Goal: Navigation & Orientation: Go to known website

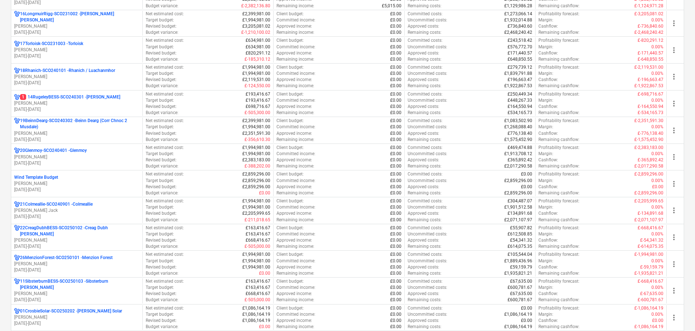
scroll to position [581, 0]
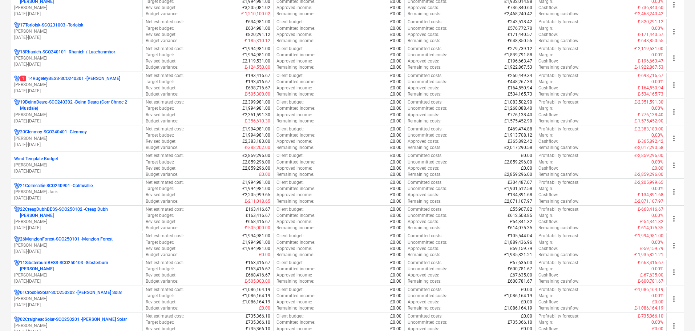
click at [44, 105] on p "19BeinnDearg-SCO240302 - Beinn Dearg (Corr Chnoc 2 Musdale)" at bounding box center [80, 105] width 120 height 12
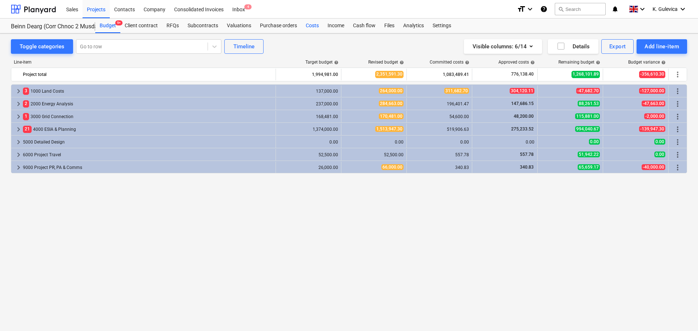
click at [312, 24] on div "Costs" at bounding box center [312, 26] width 22 height 15
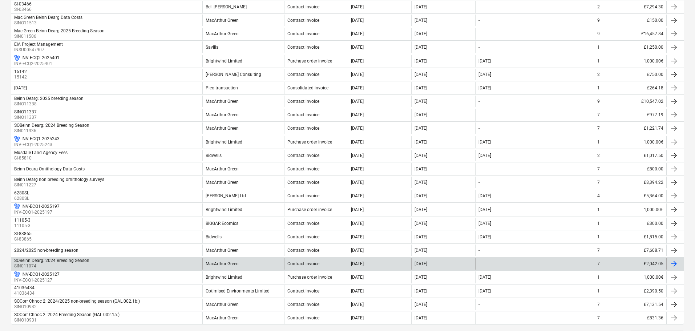
scroll to position [615, 0]
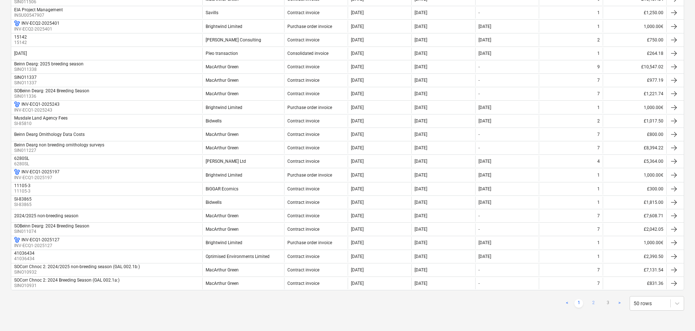
click at [596, 304] on link "2" at bounding box center [593, 303] width 9 height 9
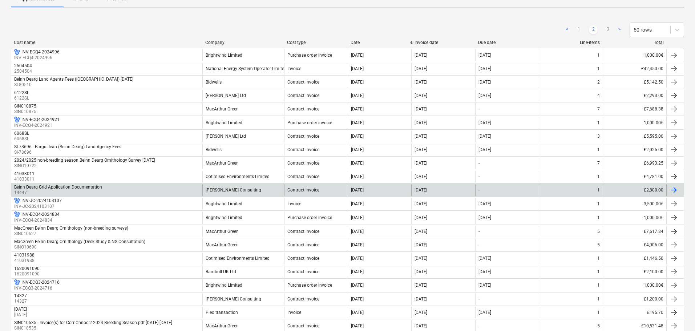
scroll to position [68, 0]
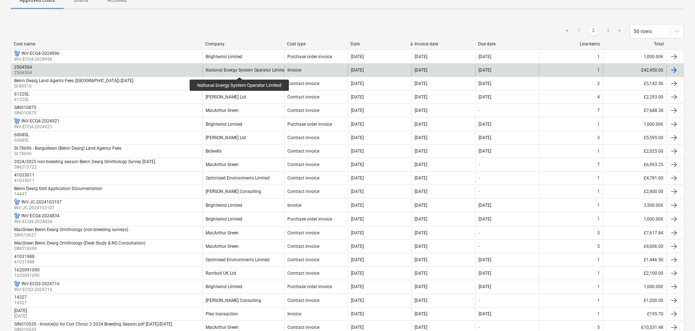
click at [241, 70] on div "National Energy System Operator Limited" at bounding box center [246, 70] width 81 height 5
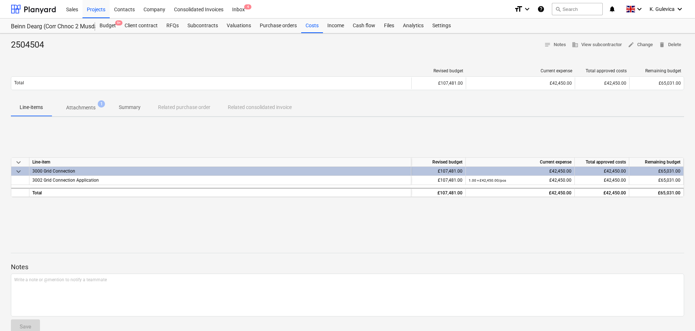
click at [79, 108] on p "Attachments" at bounding box center [80, 108] width 29 height 8
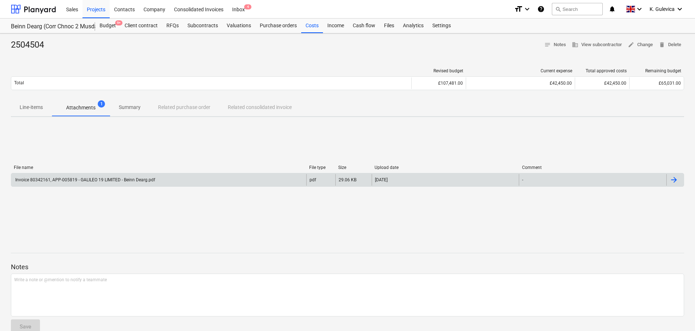
click at [109, 174] on div "Invoice 80342161, APP-005819 - GALILEO 19 LIMITED - Beinn Dearg.pdf" at bounding box center [158, 180] width 295 height 12
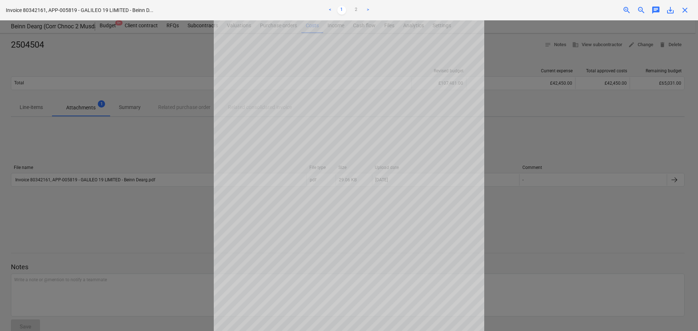
drag, startPoint x: 687, startPoint y: 10, endPoint x: 683, endPoint y: 13, distance: 5.2
click at [687, 10] on span "close" at bounding box center [684, 10] width 9 height 9
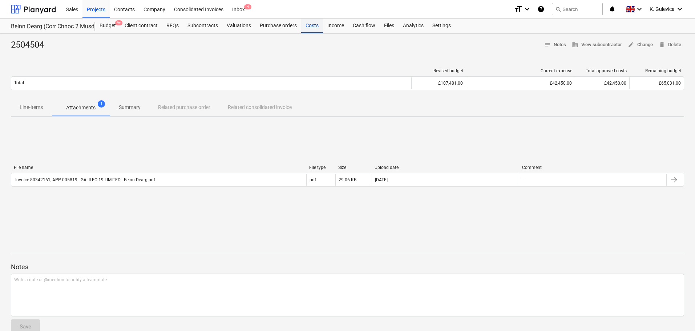
click at [315, 26] on div "Costs" at bounding box center [312, 26] width 22 height 15
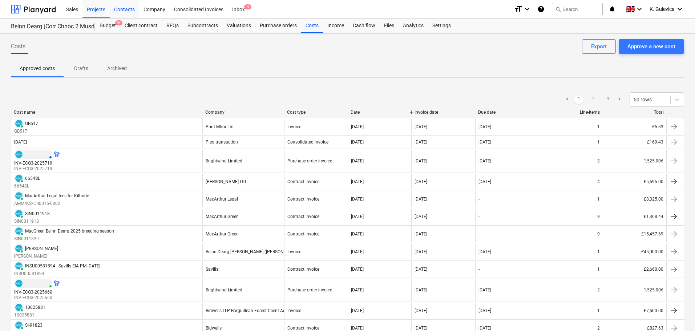
click at [128, 9] on div "Contacts" at bounding box center [124, 9] width 29 height 19
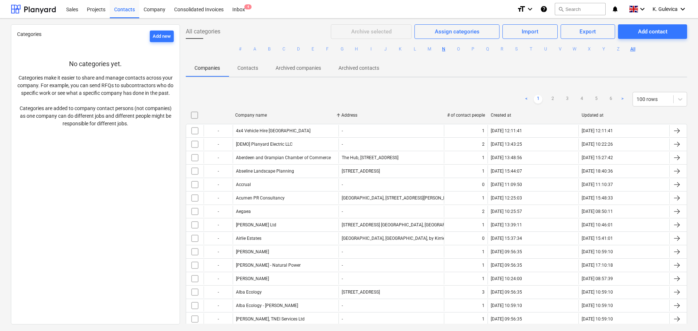
click at [441, 49] on button "N" at bounding box center [443, 49] width 9 height 9
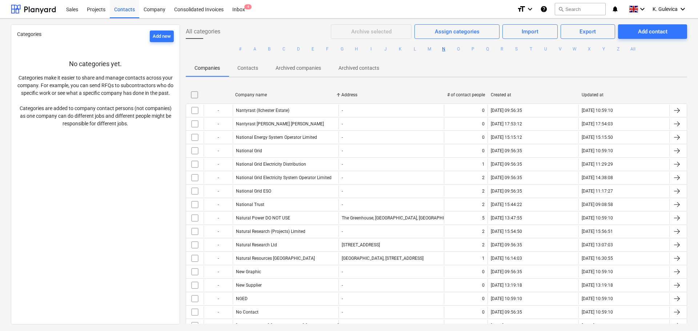
drag, startPoint x: 266, startPoint y: 178, endPoint x: 158, endPoint y: 214, distance: 114.0
click at [138, 216] on div "Categories Add new No categories yet. Categories make it easier to share and ma…" at bounding box center [95, 174] width 169 height 300
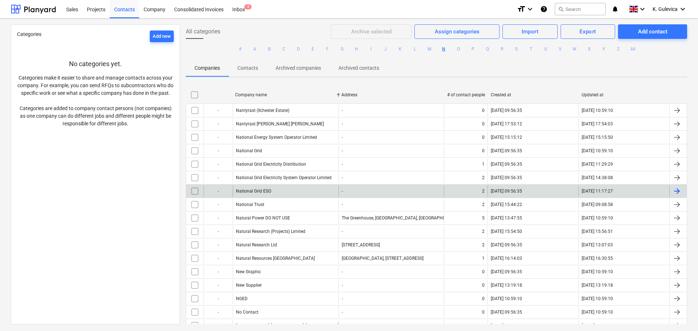
click at [267, 187] on div "National Grid ESO" at bounding box center [286, 191] width 106 height 12
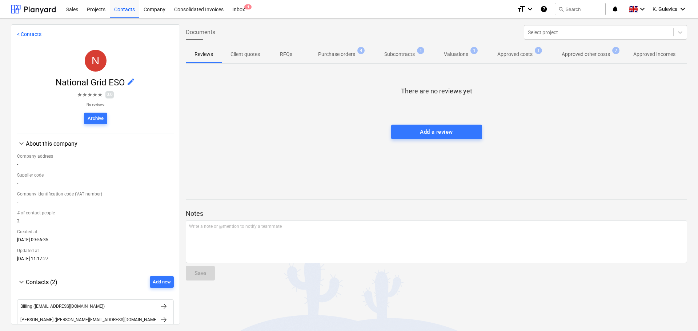
click at [523, 56] on p "Approved costs" at bounding box center [514, 55] width 35 height 8
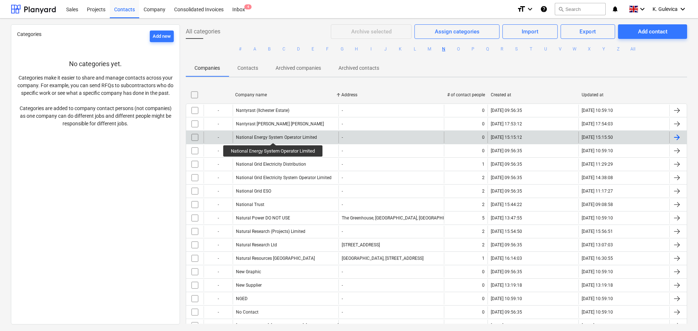
click at [274, 136] on div "National Energy System Operator Limited" at bounding box center [276, 137] width 81 height 5
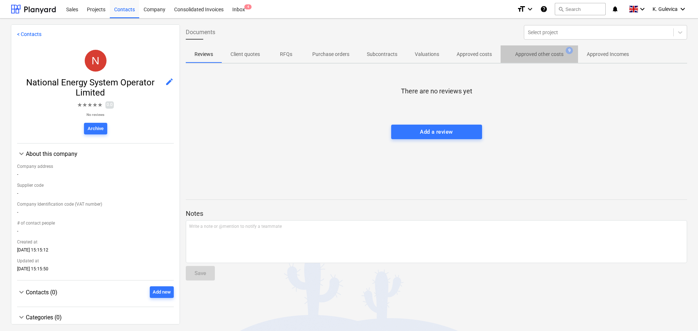
click at [552, 51] on p "Approved other costs" at bounding box center [539, 55] width 48 height 8
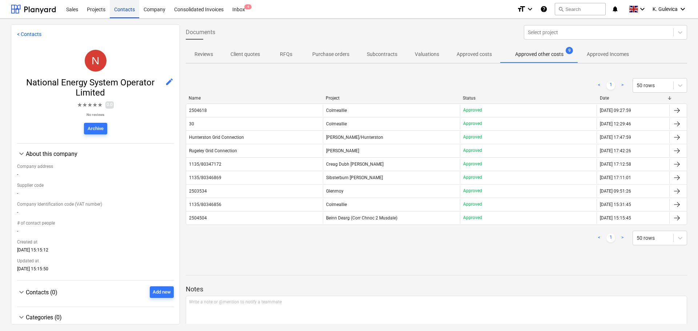
drag, startPoint x: 116, startPoint y: 7, endPoint x: 125, endPoint y: 15, distance: 11.9
click at [117, 7] on div "Contacts" at bounding box center [124, 9] width 29 height 19
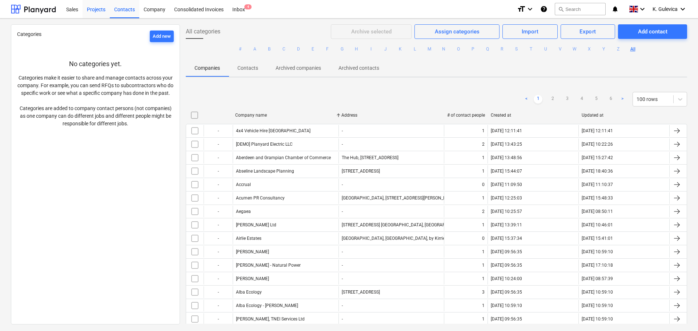
click at [90, 13] on div "Projects" at bounding box center [95, 9] width 27 height 19
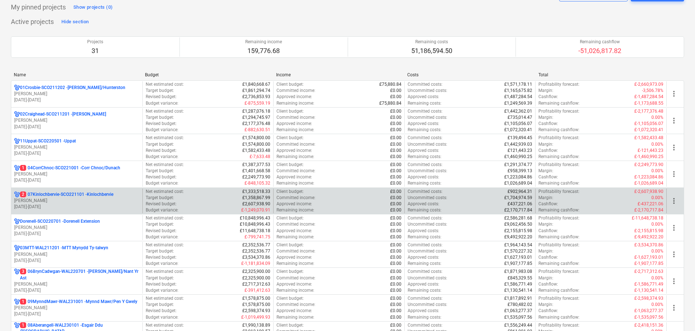
scroll to position [73, 0]
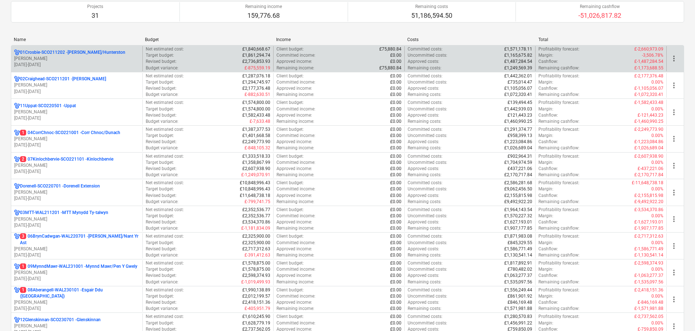
click at [70, 64] on p "[DATE] - [DATE]" at bounding box center [76, 65] width 125 height 6
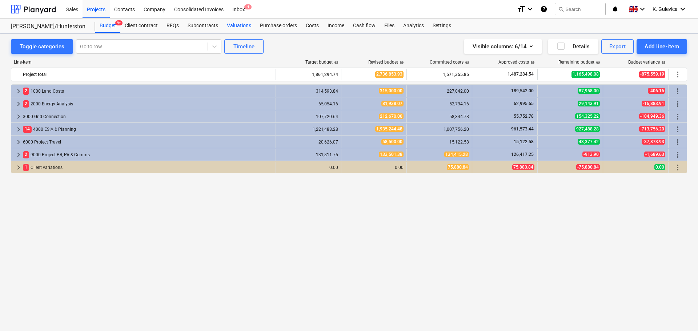
click at [244, 26] on div "Valuations" at bounding box center [238, 26] width 33 height 15
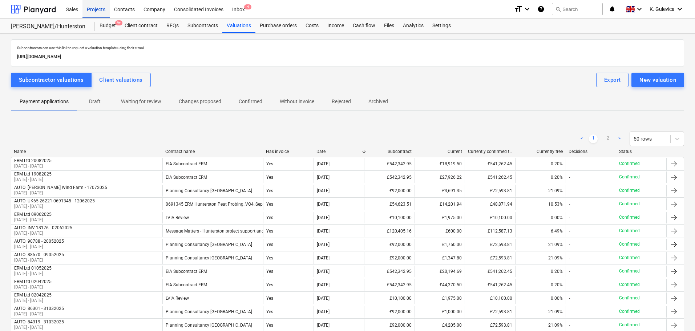
click at [93, 5] on div "Projects" at bounding box center [95, 9] width 27 height 19
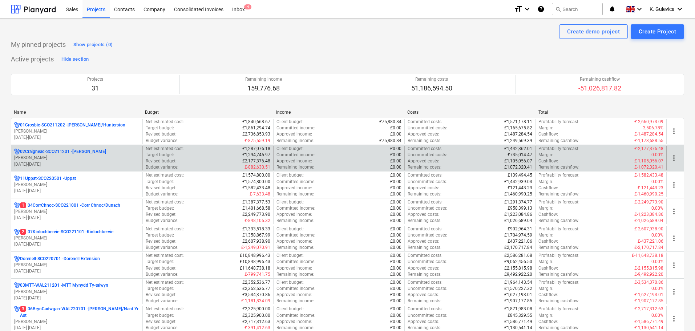
click at [56, 157] on p "[PERSON_NAME]" at bounding box center [76, 158] width 125 height 6
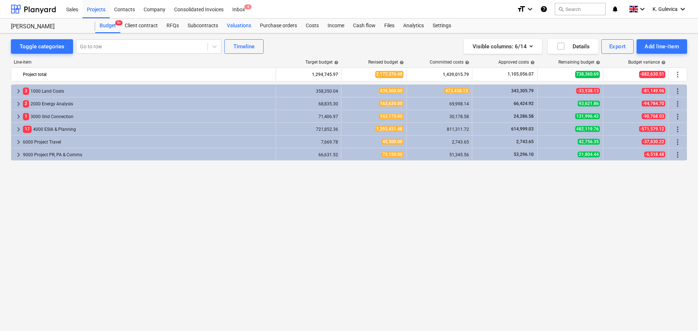
click at [235, 24] on div "Valuations" at bounding box center [238, 26] width 33 height 15
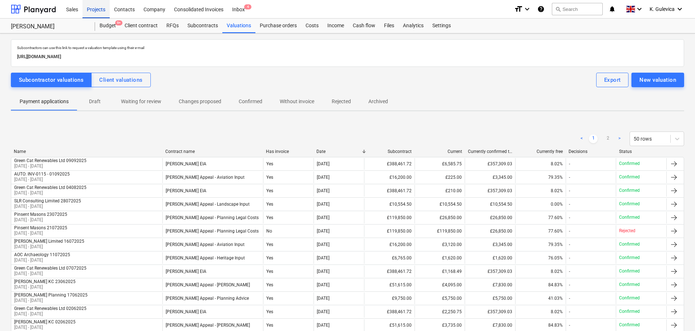
click at [92, 8] on div "Projects" at bounding box center [95, 9] width 27 height 19
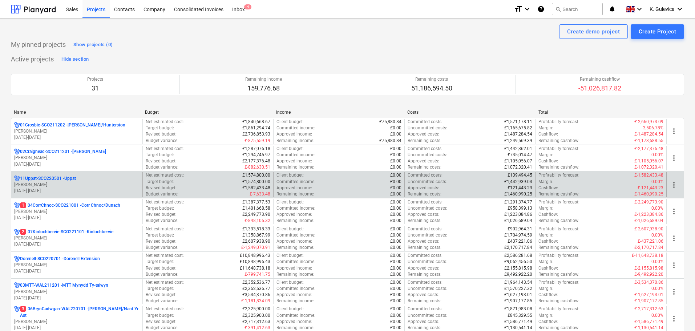
click at [68, 189] on p "[DATE] - [DATE]" at bounding box center [76, 191] width 125 height 6
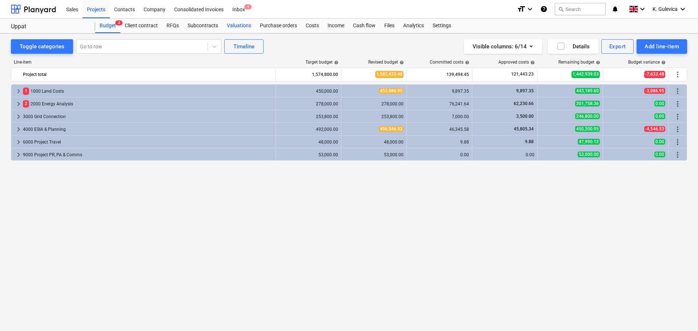
click at [235, 27] on div "Valuations" at bounding box center [238, 26] width 33 height 15
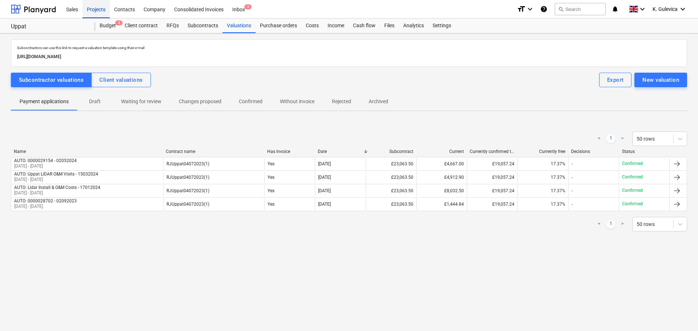
click at [88, 10] on div "Projects" at bounding box center [95, 9] width 27 height 19
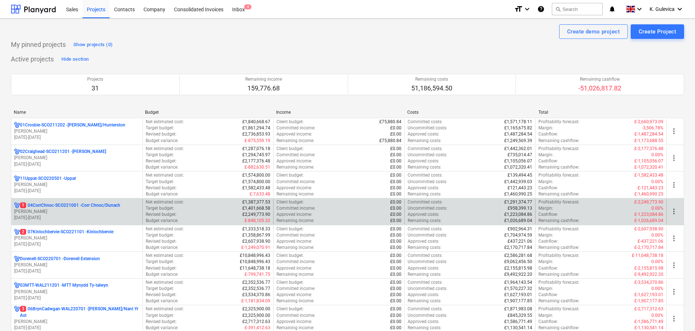
click at [57, 206] on p "1 04CorrChnoc-SCO221001 - Corr Chnoc/Dunach" at bounding box center [70, 205] width 100 height 6
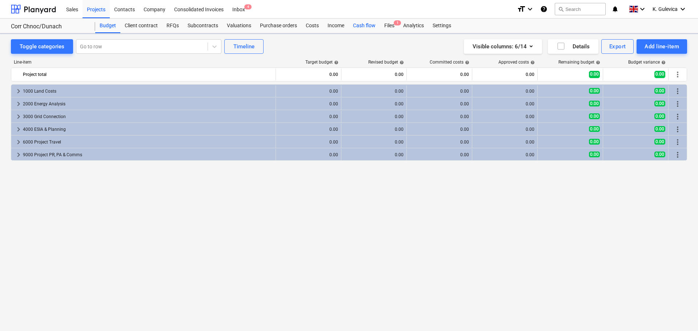
click at [359, 24] on div "Cash flow" at bounding box center [363, 26] width 31 height 15
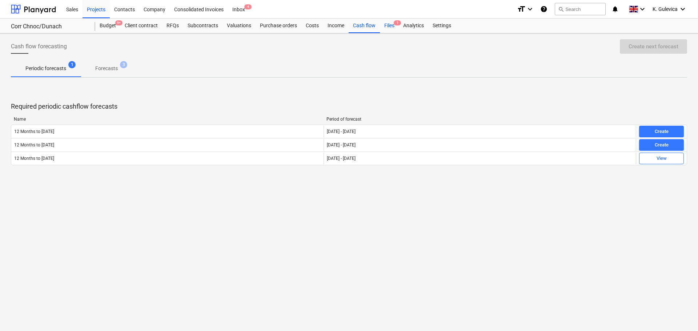
click at [392, 25] on div "Files 1" at bounding box center [389, 26] width 19 height 15
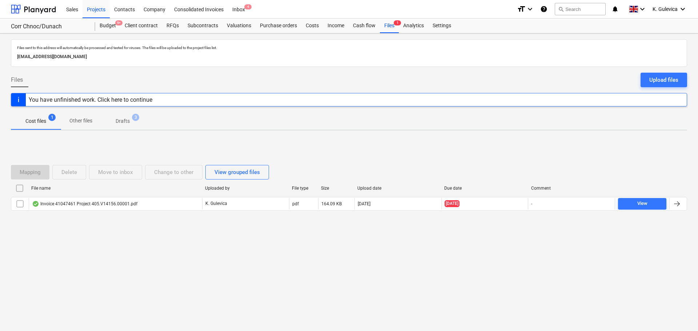
click at [117, 120] on p "Drafts" at bounding box center [123, 121] width 14 height 8
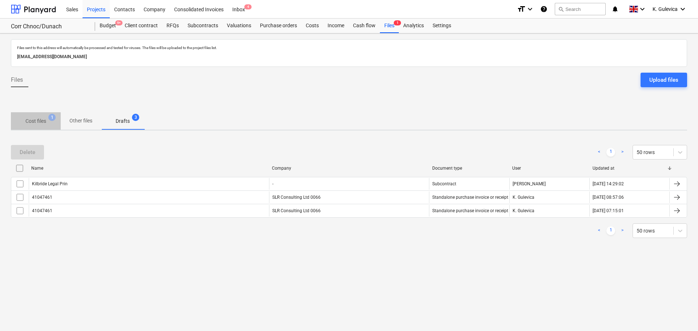
click at [31, 119] on p "Cost files" at bounding box center [35, 121] width 21 height 8
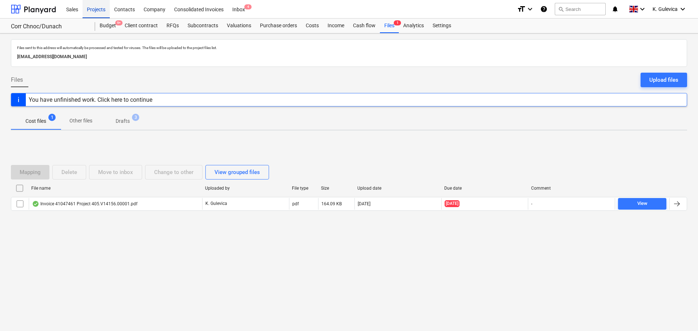
click at [93, 8] on div "Projects" at bounding box center [95, 9] width 27 height 19
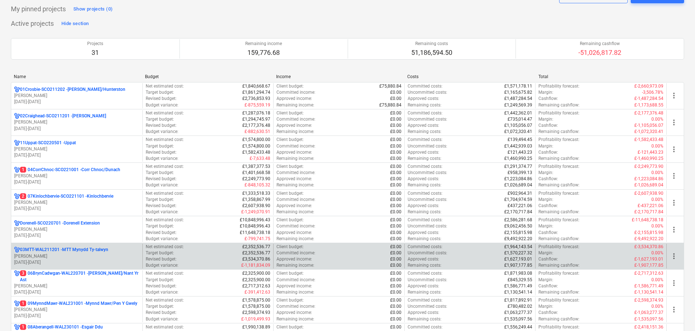
scroll to position [109, 0]
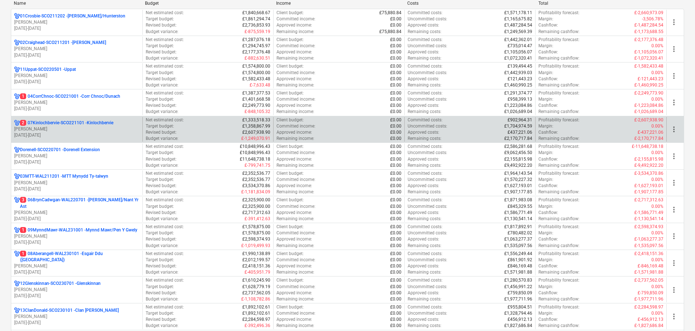
click at [65, 130] on p "[PERSON_NAME]" at bounding box center [76, 129] width 125 height 6
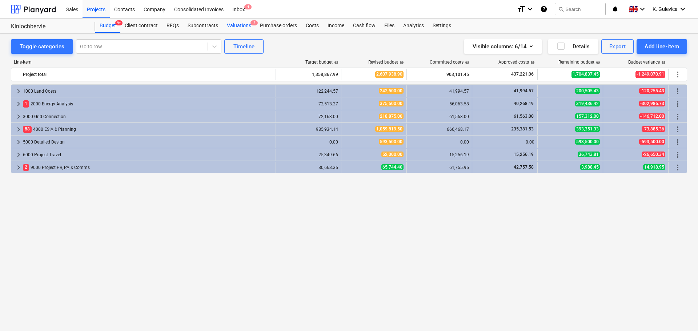
click at [235, 26] on div "Valuations 2" at bounding box center [238, 26] width 33 height 15
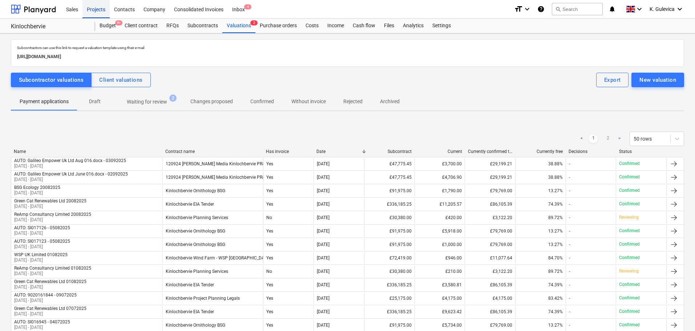
click at [97, 9] on div "Projects" at bounding box center [95, 9] width 27 height 19
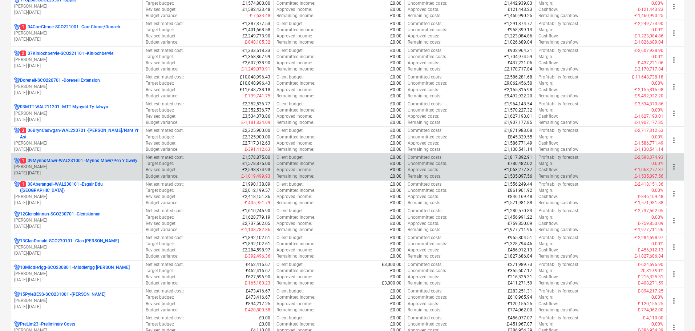
scroll to position [182, 0]
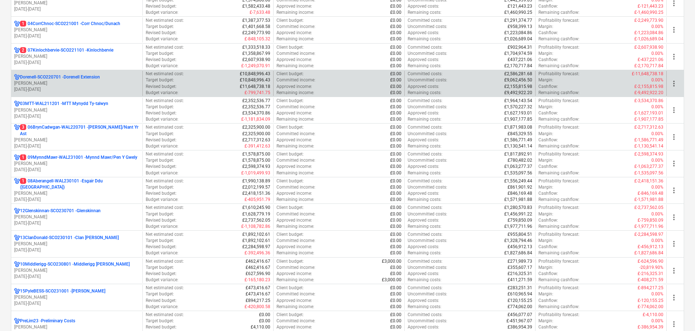
click at [66, 86] on p "[PERSON_NAME]" at bounding box center [76, 83] width 125 height 6
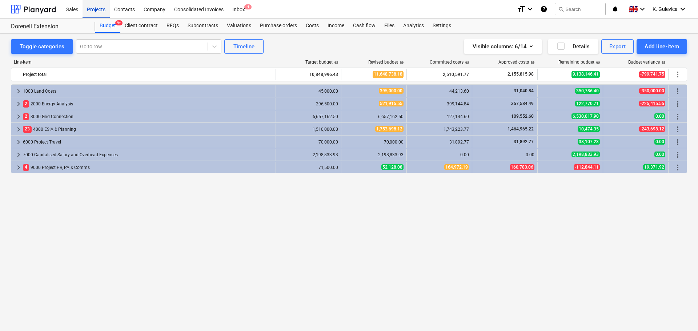
click at [87, 8] on div "Projects" at bounding box center [95, 9] width 27 height 19
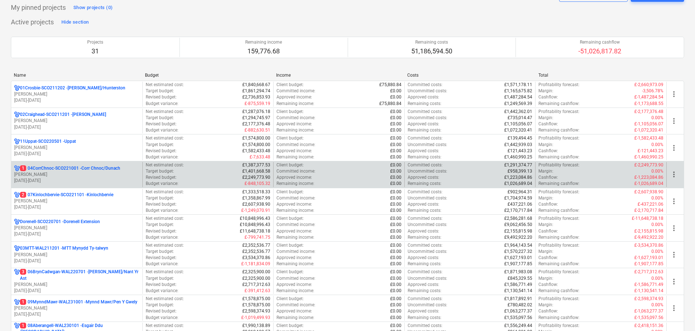
scroll to position [73, 0]
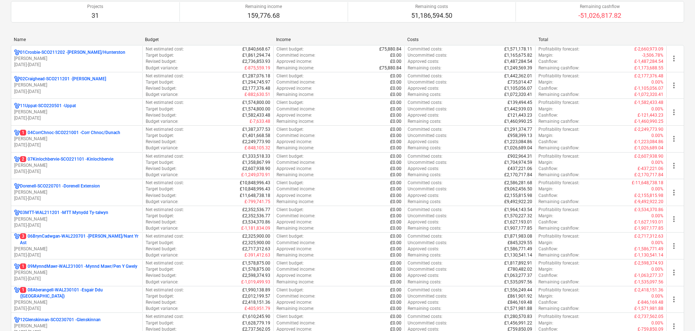
click at [42, 243] on p "3 06BrynCadwgan-WAL220701 - [PERSON_NAME]/Nant Yr Ast" at bounding box center [80, 239] width 120 height 12
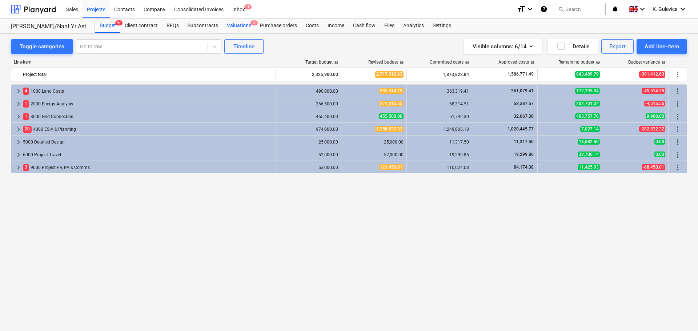
click at [242, 27] on div "Valuations 3" at bounding box center [238, 26] width 33 height 15
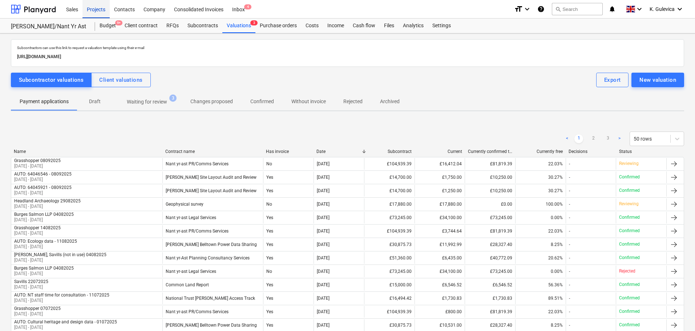
click at [92, 8] on div "Projects" at bounding box center [95, 9] width 27 height 19
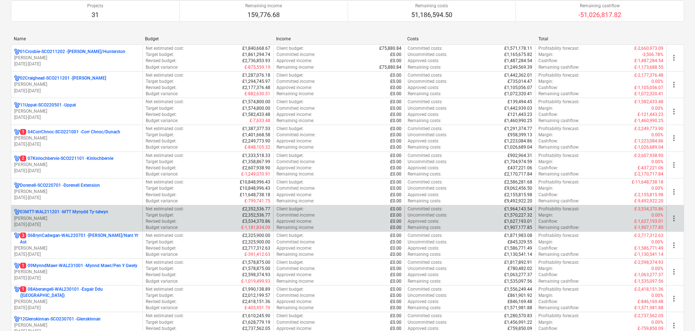
scroll to position [182, 0]
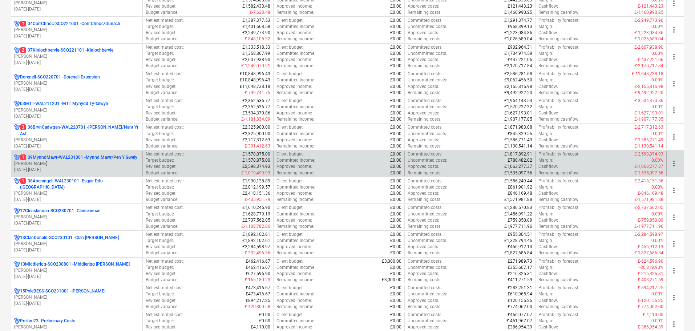
click at [56, 166] on p "[PERSON_NAME]" at bounding box center [76, 164] width 125 height 6
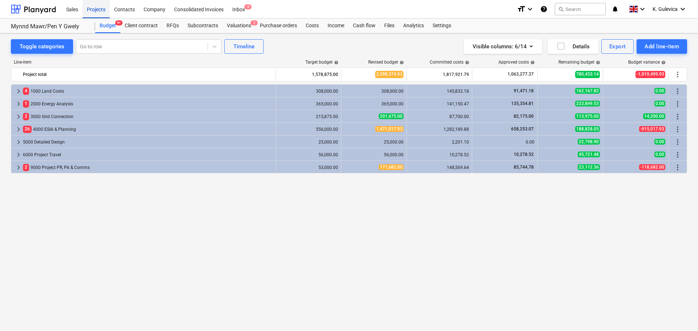
click at [101, 10] on div "Projects" at bounding box center [95, 9] width 27 height 19
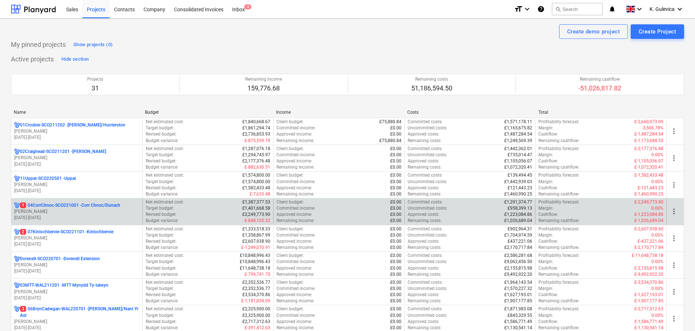
scroll to position [182, 0]
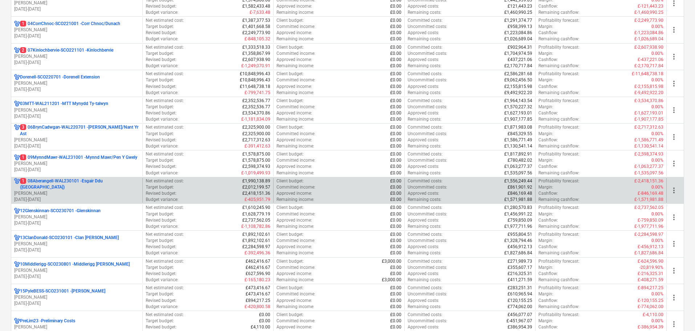
click at [79, 197] on p "[DATE] - [DATE]" at bounding box center [76, 200] width 125 height 6
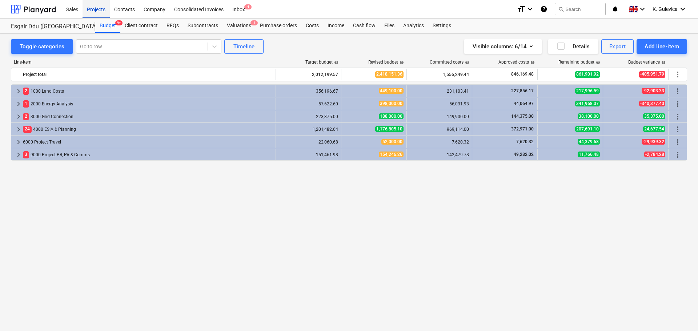
click at [89, 9] on div "Projects" at bounding box center [95, 9] width 27 height 19
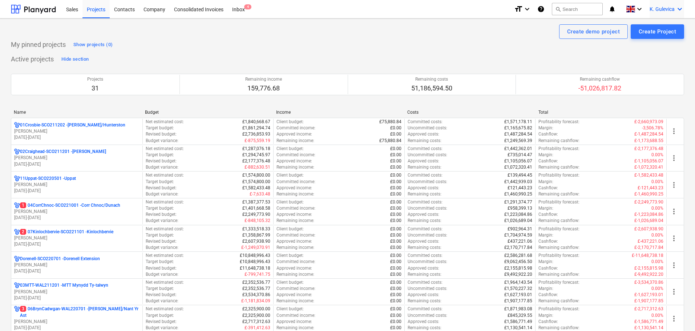
click at [657, 9] on span "K. Gulevica" at bounding box center [662, 9] width 25 height 6
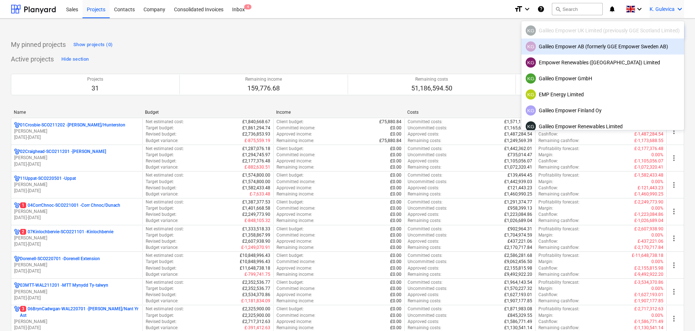
click at [565, 49] on div "KG Galileo Empower AB (formerly GGE Empower Sweden AB)" at bounding box center [603, 46] width 154 height 10
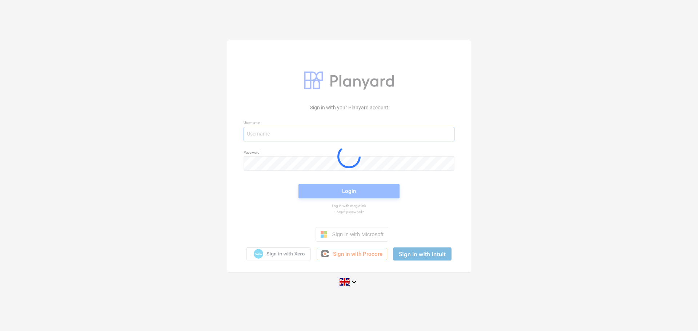
type input "[EMAIL_ADDRESS][DOMAIN_NAME]"
